Goal: Complete application form: Complete application form

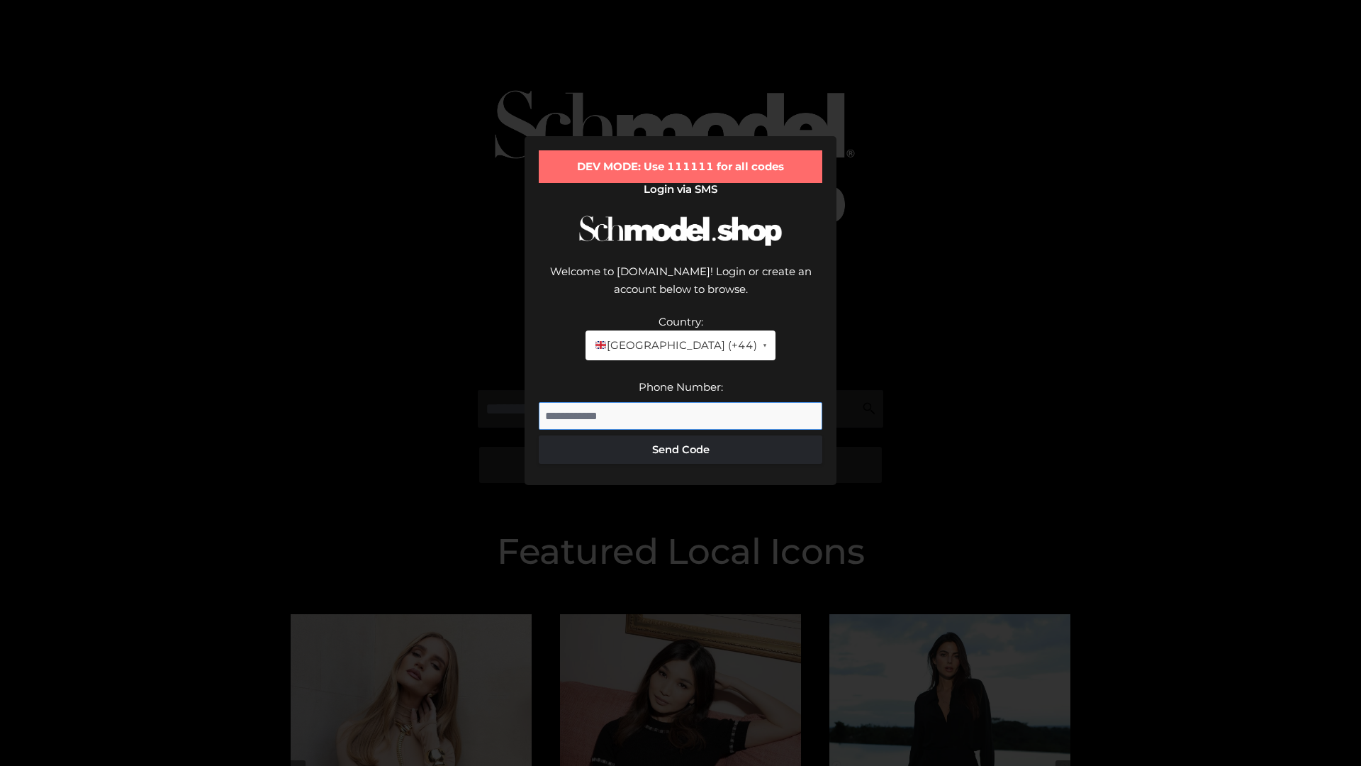
click at [680, 402] on input "Phone Number:" at bounding box center [681, 416] width 284 height 28
type input "**********"
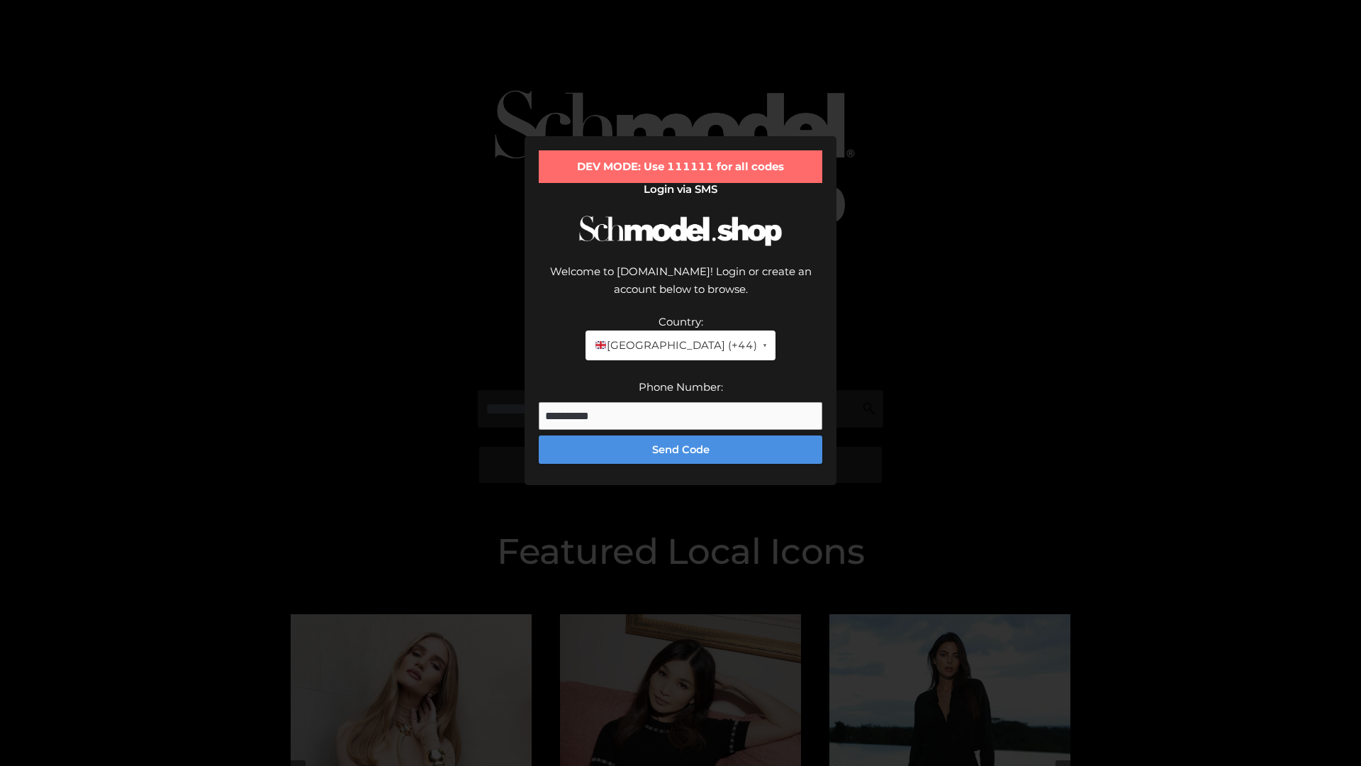
click at [680, 435] on button "Send Code" at bounding box center [681, 449] width 284 height 28
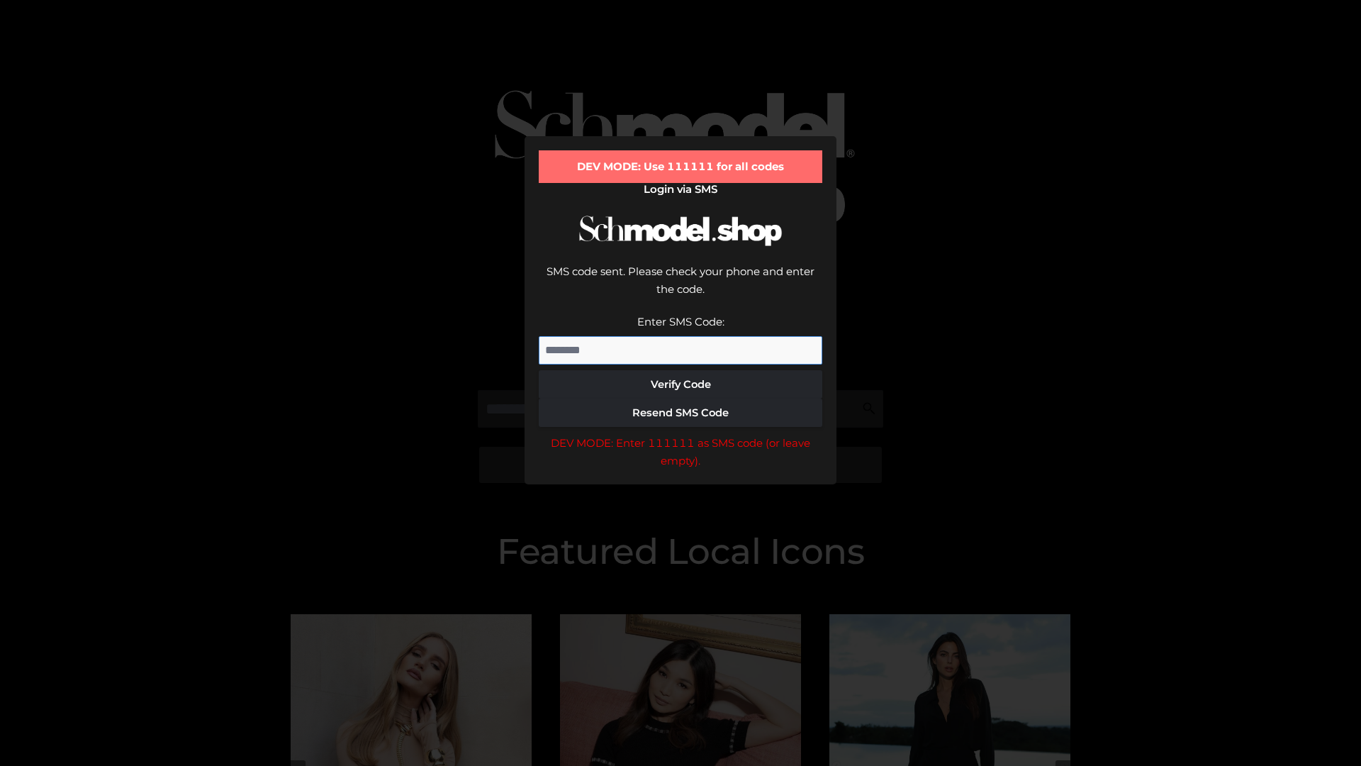
click at [680, 336] on input "Enter SMS Code:" at bounding box center [681, 350] width 284 height 28
type input "******"
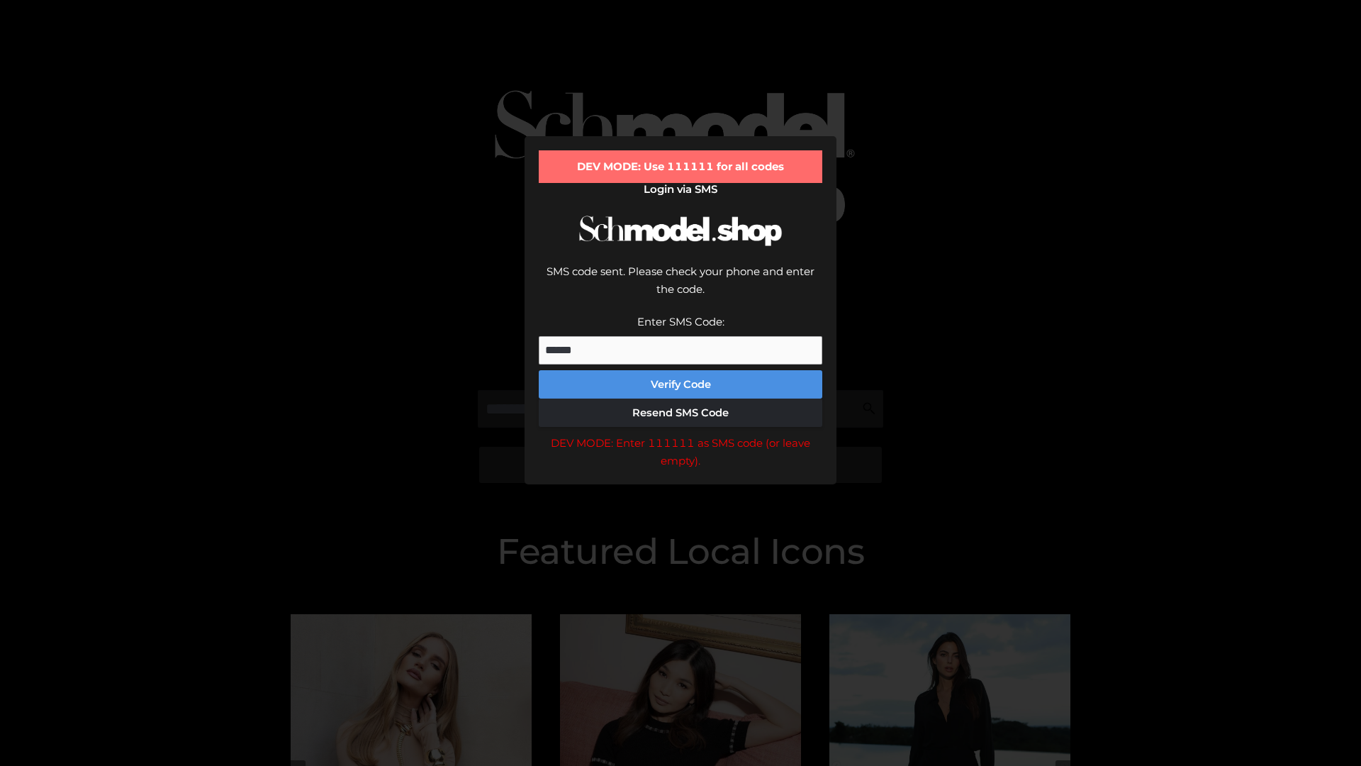
click at [680, 370] on button "Verify Code" at bounding box center [681, 384] width 284 height 28
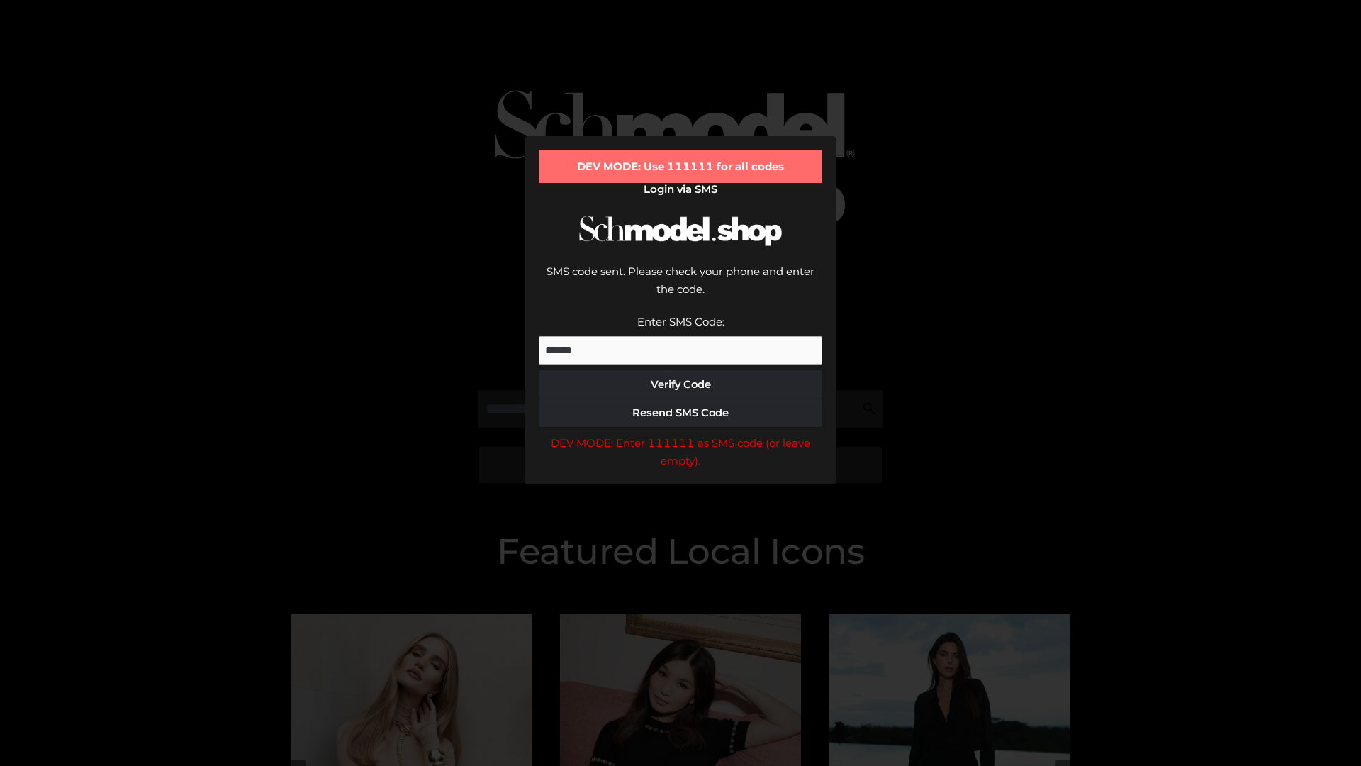
click at [680, 434] on div "DEV MODE: Enter 111111 as SMS code (or leave empty)." at bounding box center [681, 452] width 284 height 36
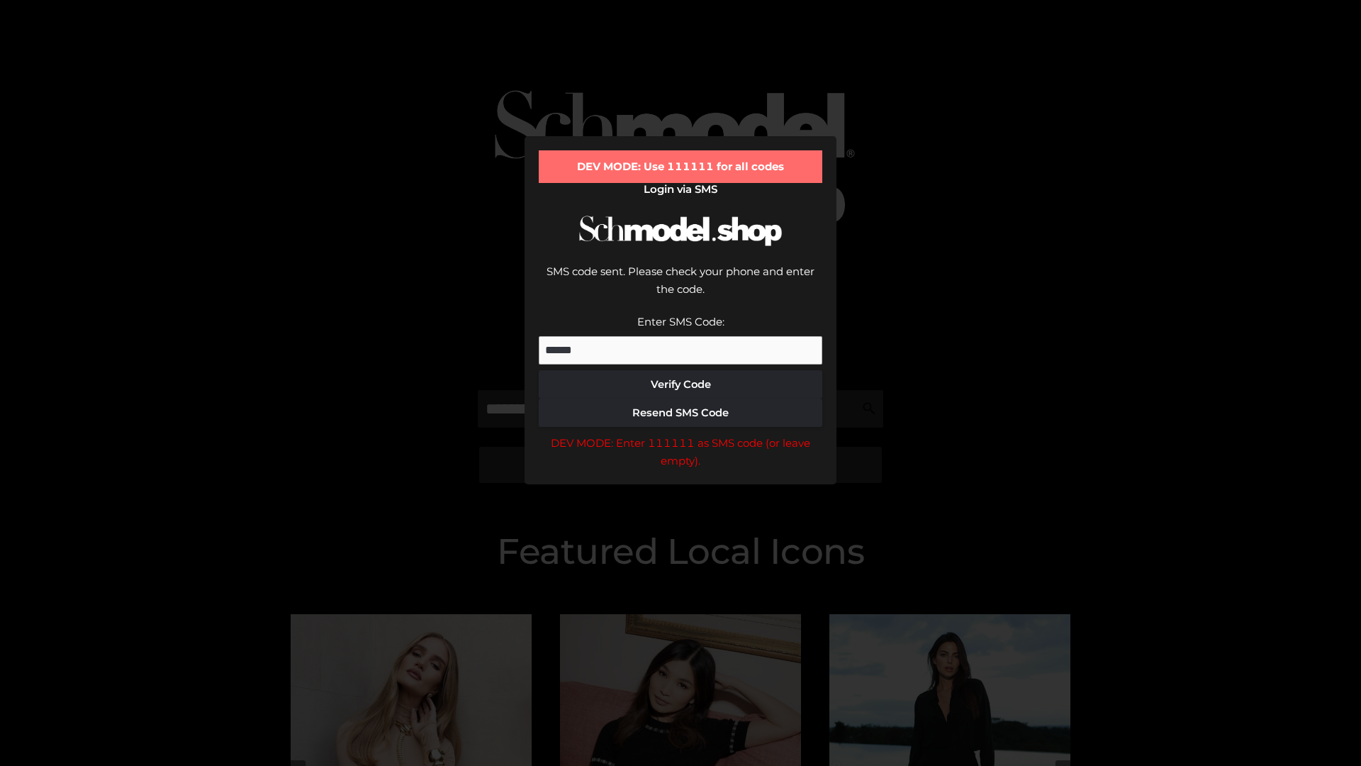
click at [680, 434] on div "DEV MODE: Enter 111111 as SMS code (or leave empty)." at bounding box center [681, 452] width 284 height 36
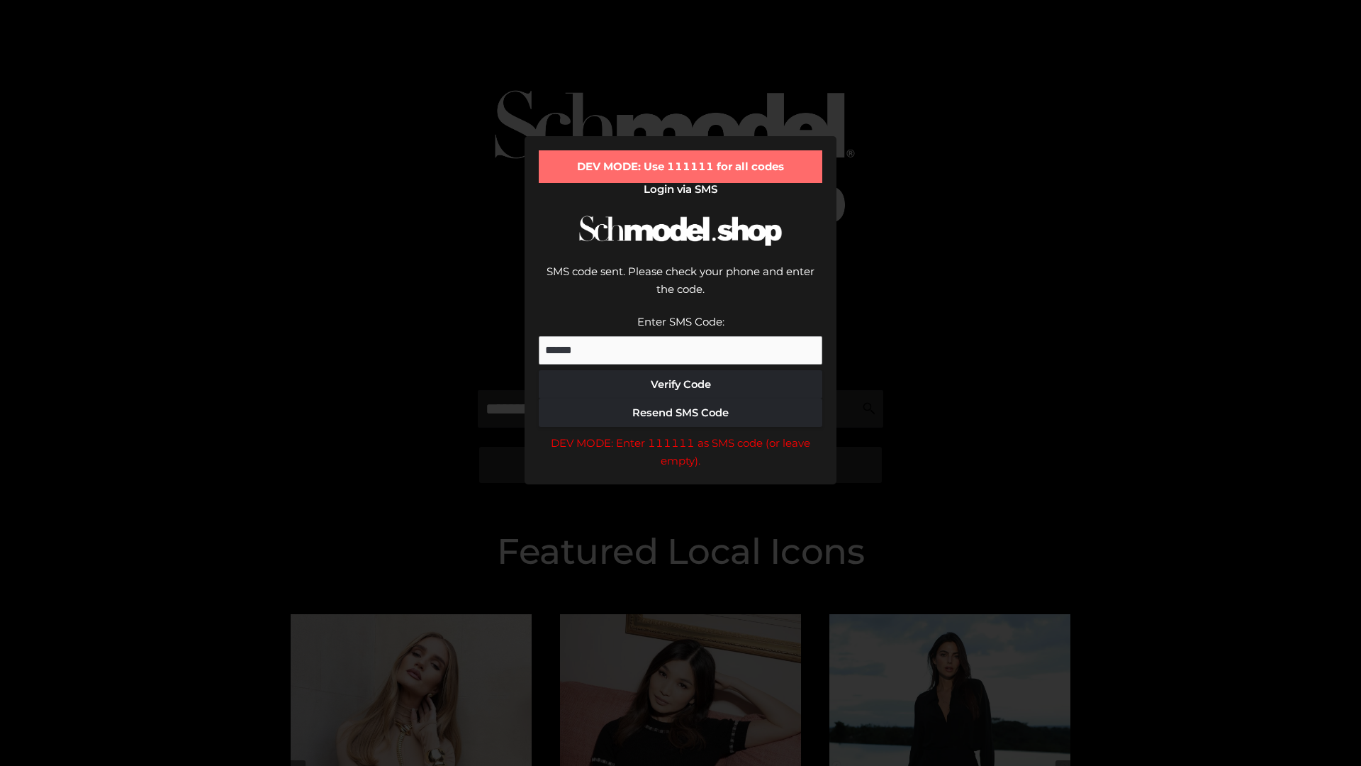
click at [680, 434] on div "DEV MODE: Enter 111111 as SMS code (or leave empty)." at bounding box center [681, 452] width 284 height 36
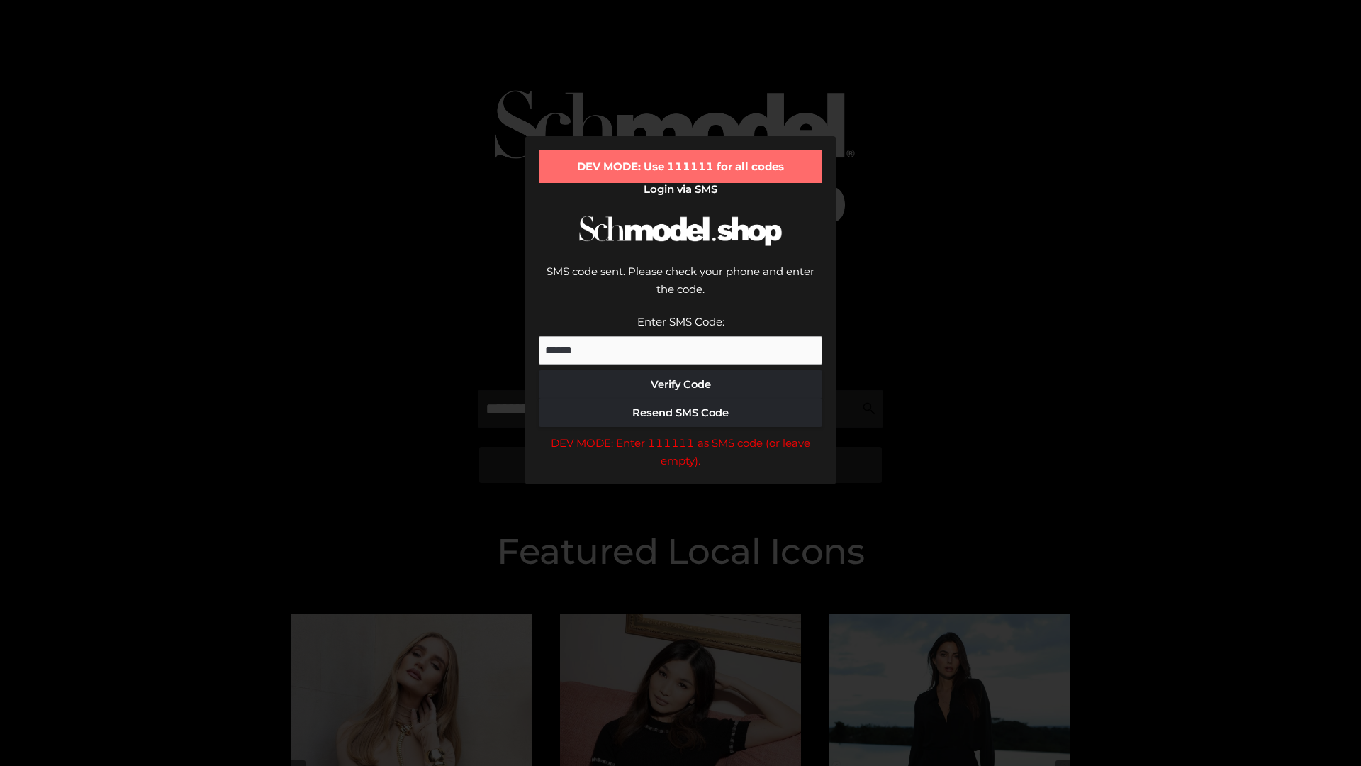
click at [680, 434] on div "DEV MODE: Enter 111111 as SMS code (or leave empty)." at bounding box center [681, 452] width 284 height 36
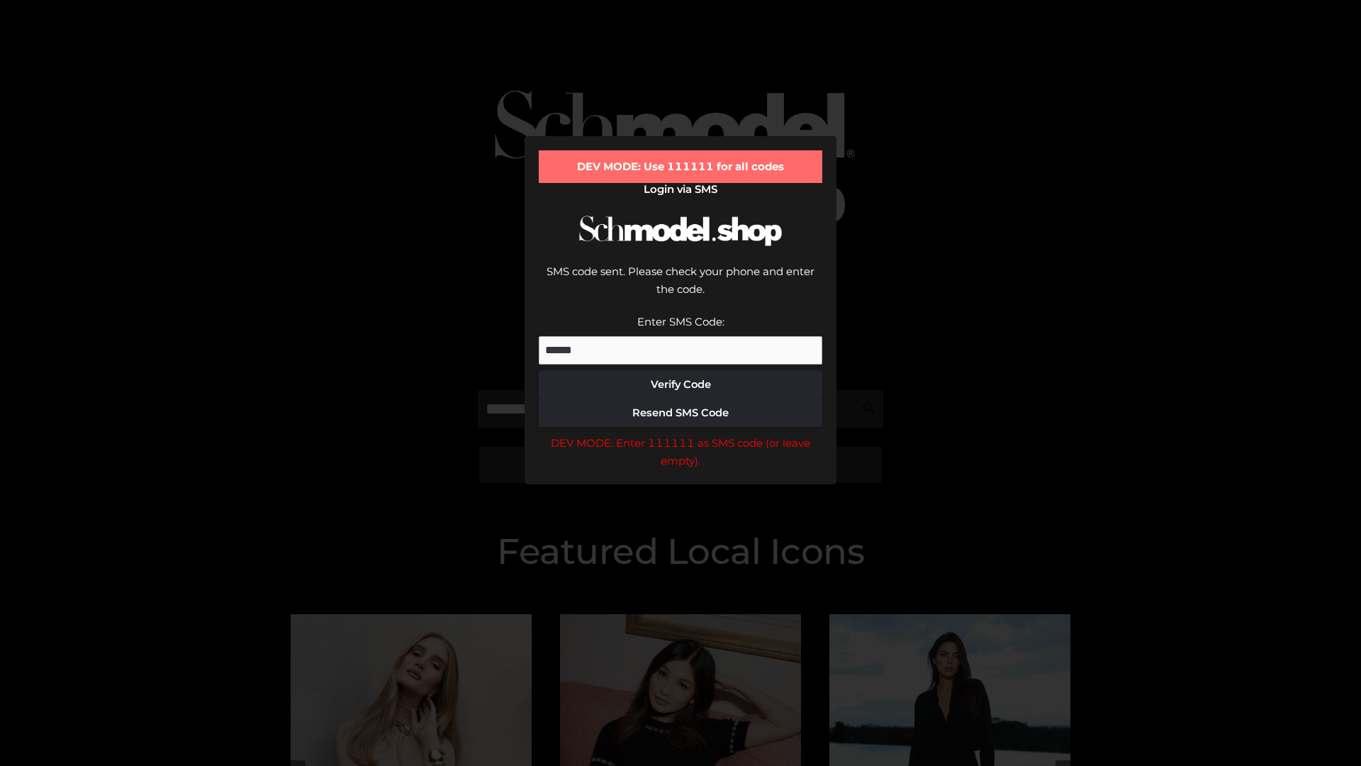
click at [680, 434] on div "DEV MODE: Enter 111111 as SMS code (or leave empty)." at bounding box center [681, 452] width 284 height 36
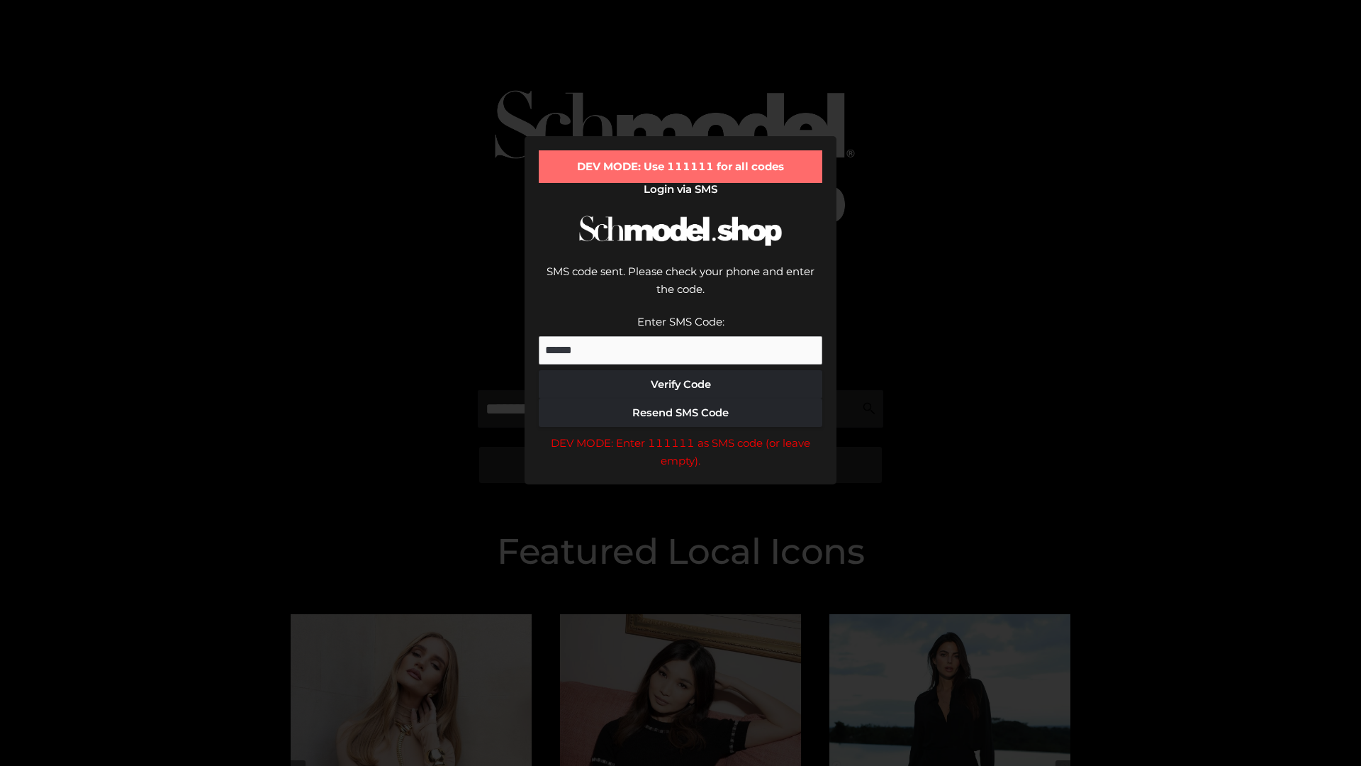
click at [680, 434] on div "DEV MODE: Enter 111111 as SMS code (or leave empty)." at bounding box center [681, 452] width 284 height 36
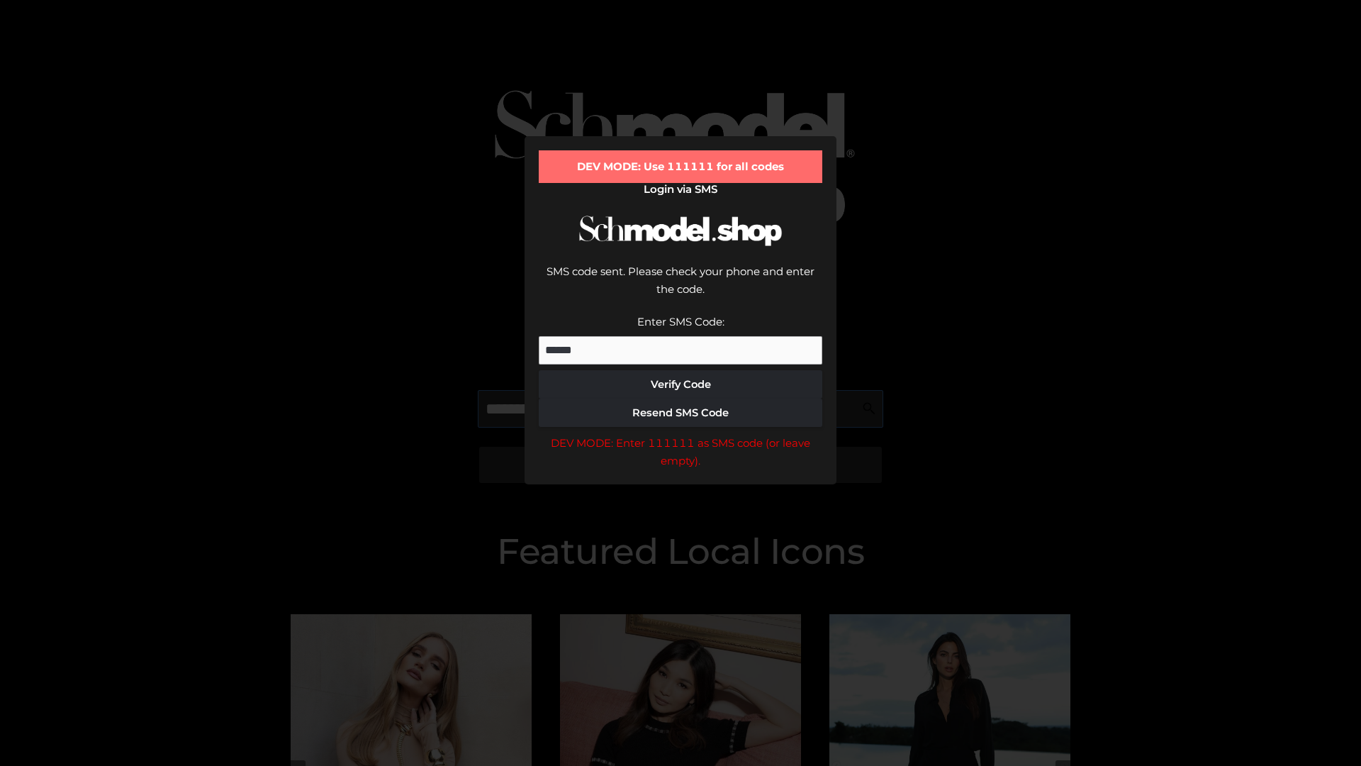
scroll to position [0, 73]
click at [680, 434] on div "DEV MODE: Enter 111111 as SMS code (or leave empty)." at bounding box center [681, 452] width 284 height 36
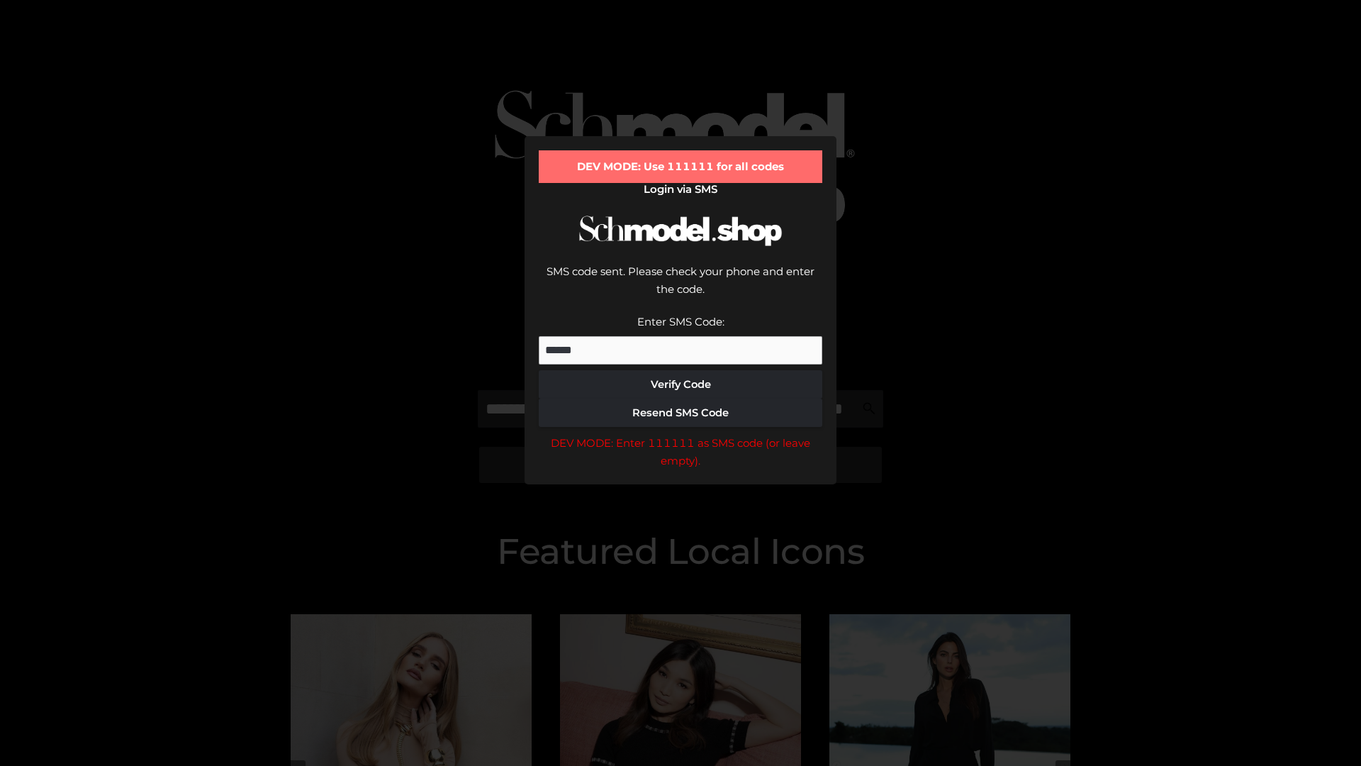
click at [680, 434] on div "DEV MODE: Enter 111111 as SMS code (or leave empty)." at bounding box center [681, 452] width 284 height 36
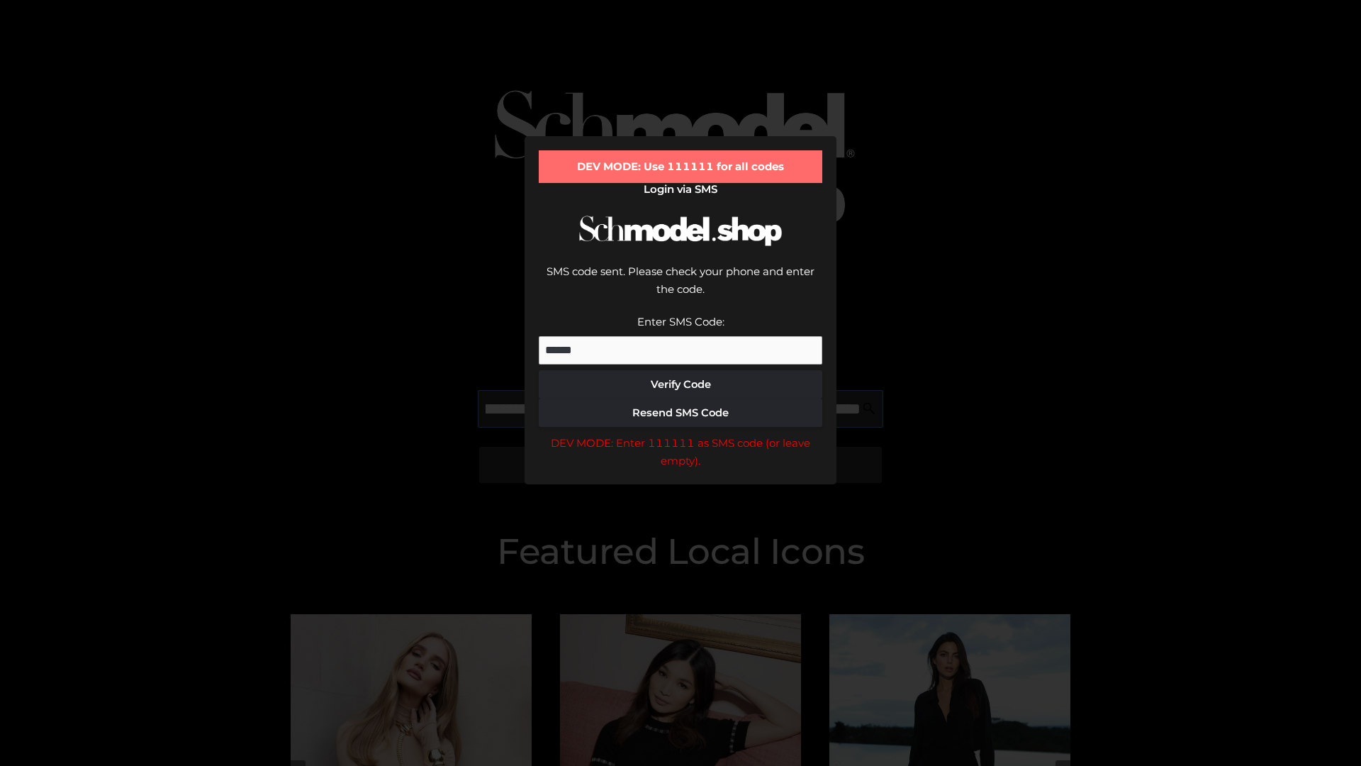
scroll to position [0, 155]
click at [680, 434] on div "DEV MODE: Enter 111111 as SMS code (or leave empty)." at bounding box center [681, 452] width 284 height 36
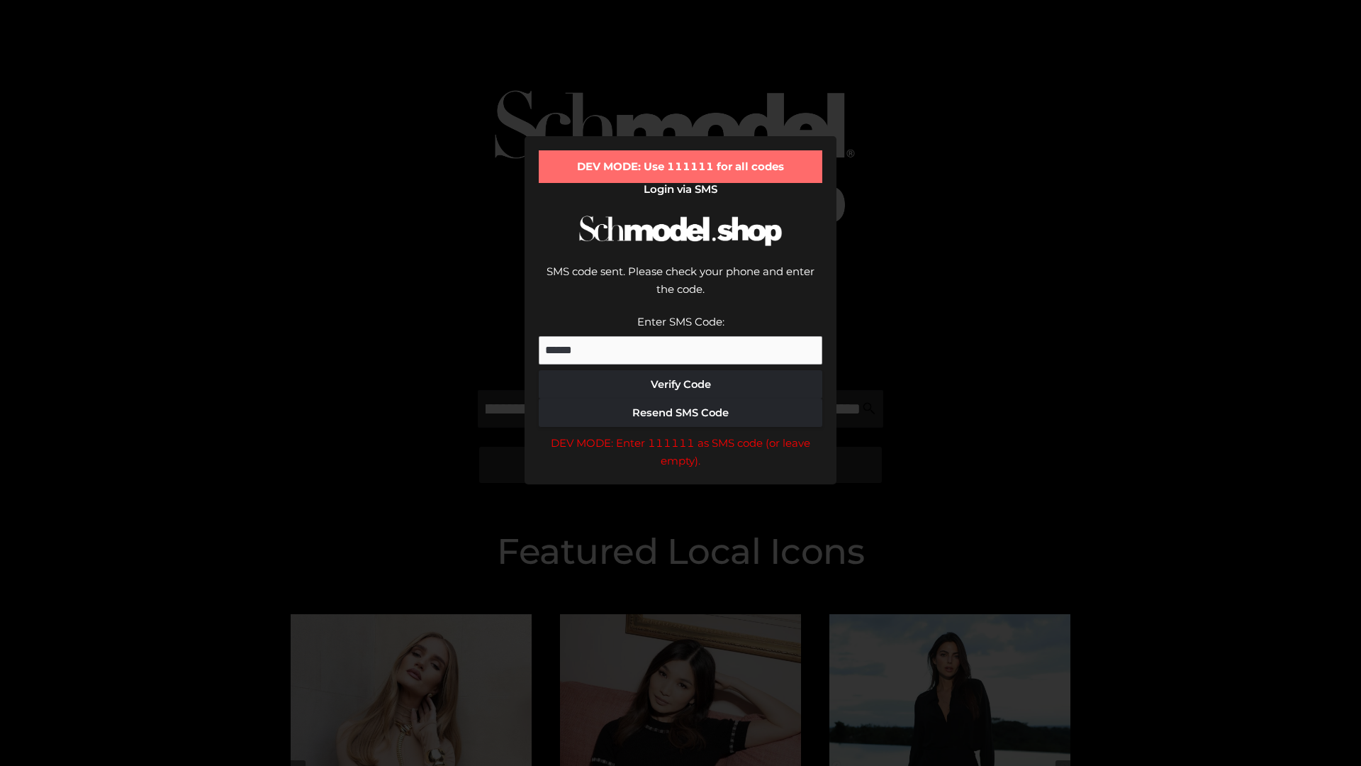
click at [680, 434] on div "DEV MODE: Enter 111111 as SMS code (or leave empty)." at bounding box center [681, 452] width 284 height 36
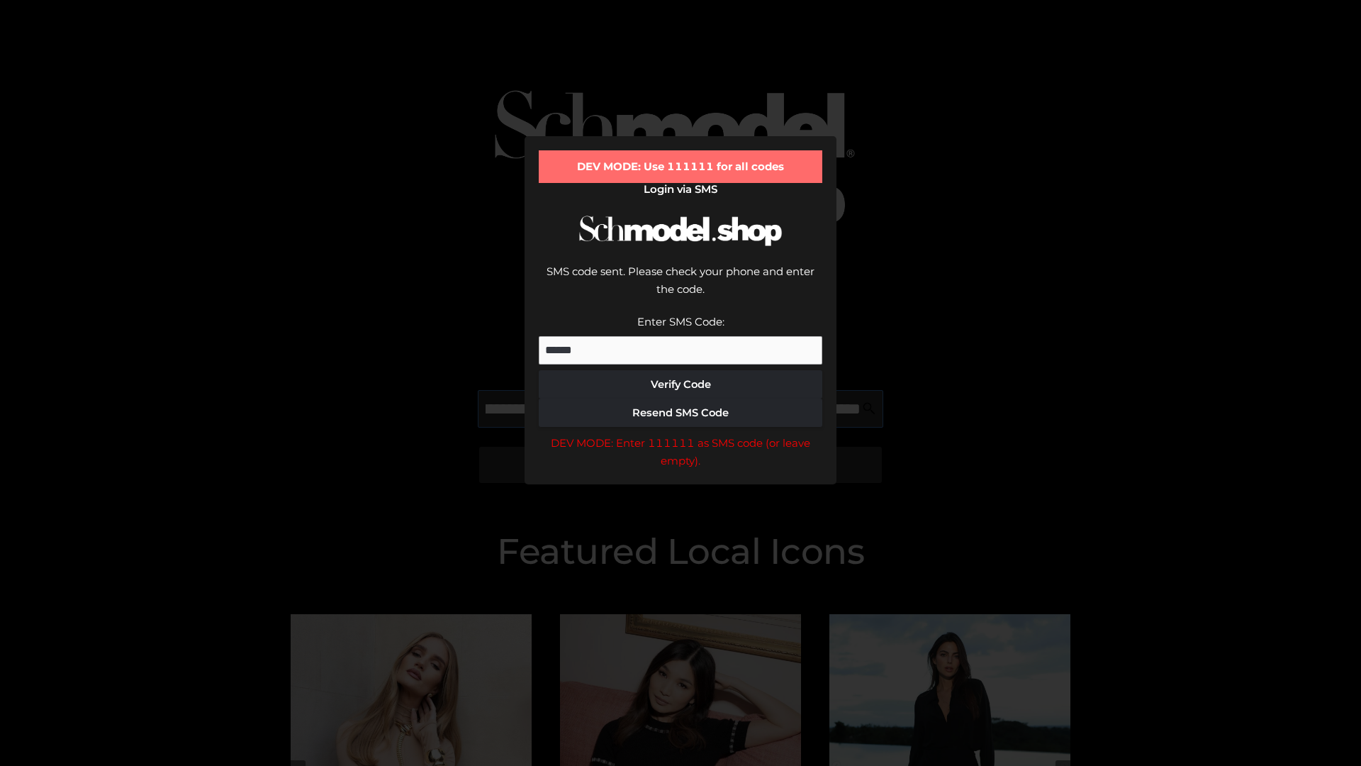
scroll to position [0, 240]
click at [680, 434] on div "DEV MODE: Enter 111111 as SMS code (or leave empty)." at bounding box center [681, 452] width 284 height 36
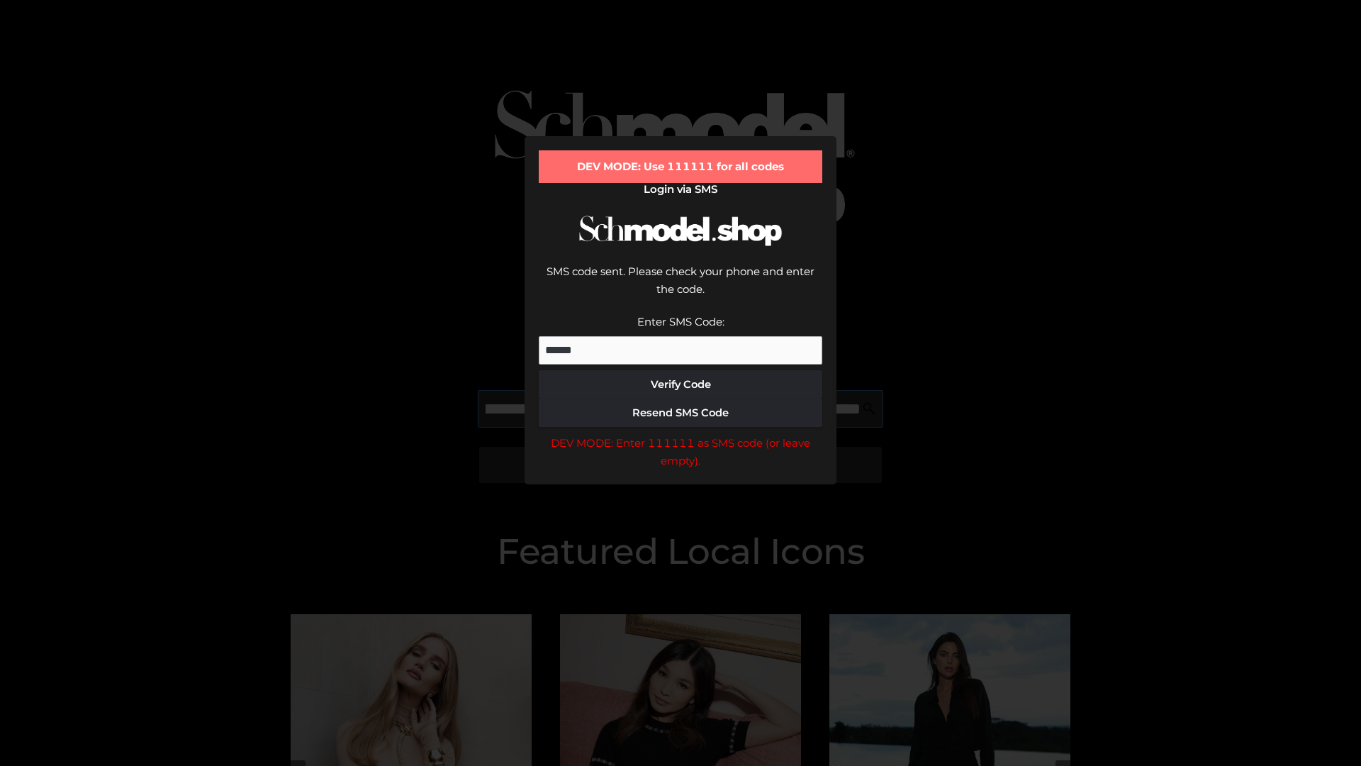
type input "**********"
